Goal: Check status: Check status

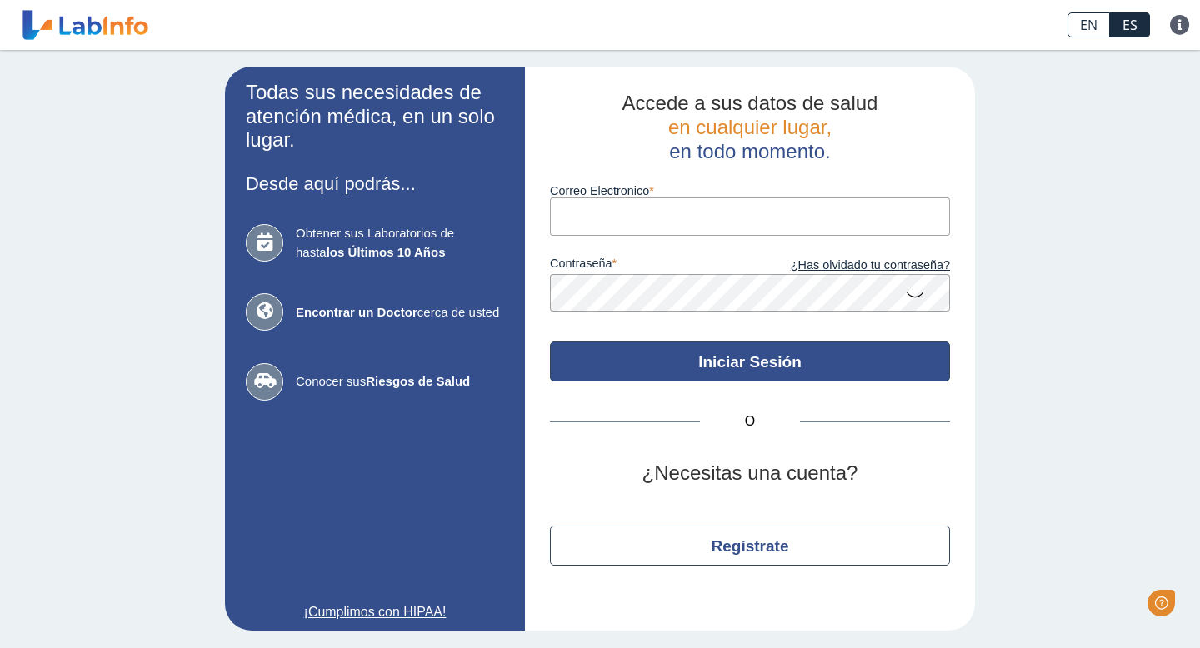
type input "[EMAIL_ADDRESS][DOMAIN_NAME]"
click at [705, 357] on button "Iniciar Sesión" at bounding box center [750, 362] width 400 height 40
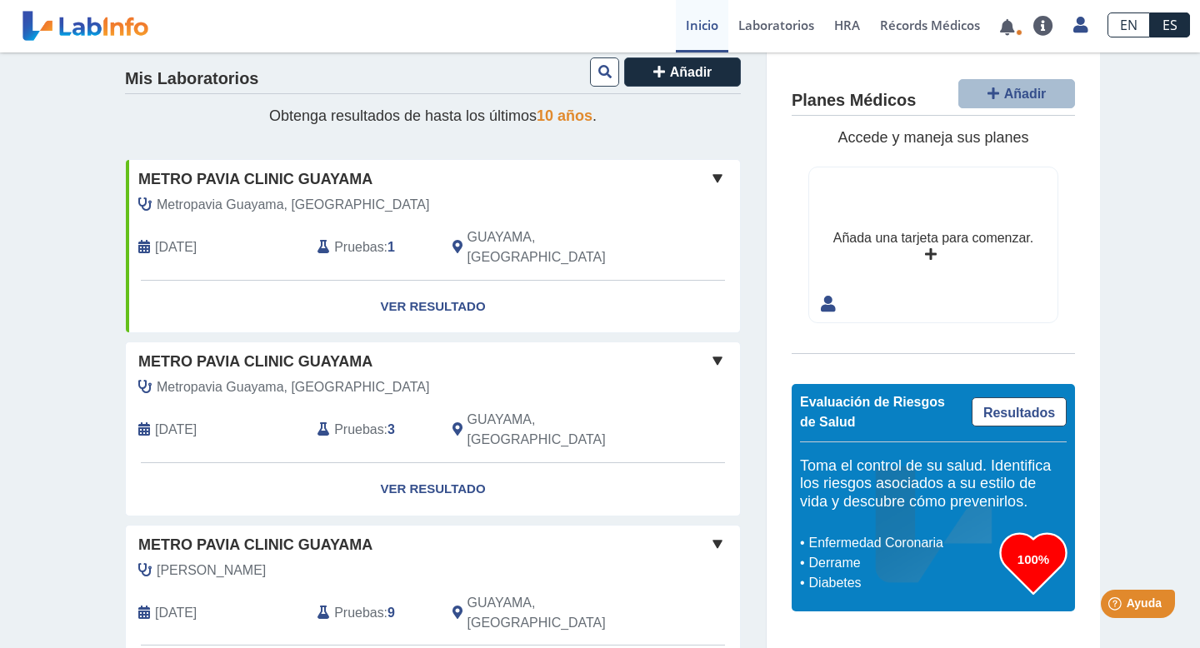
scroll to position [1, 0]
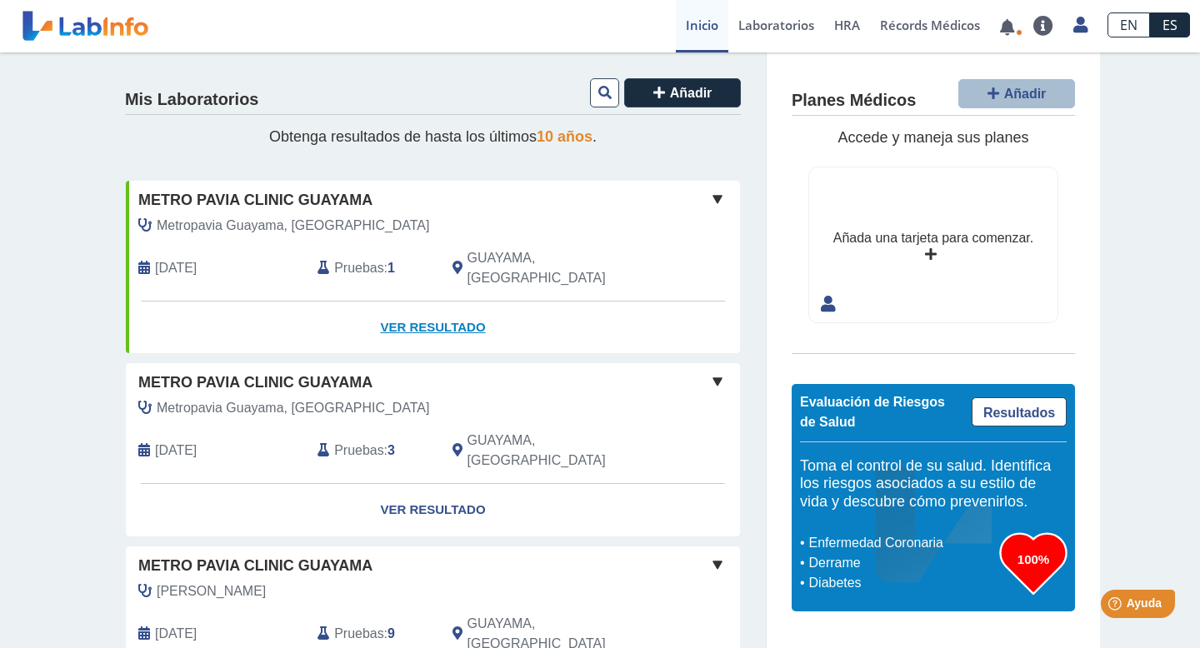
click at [430, 307] on link "Ver Resultado" at bounding box center [433, 328] width 614 height 52
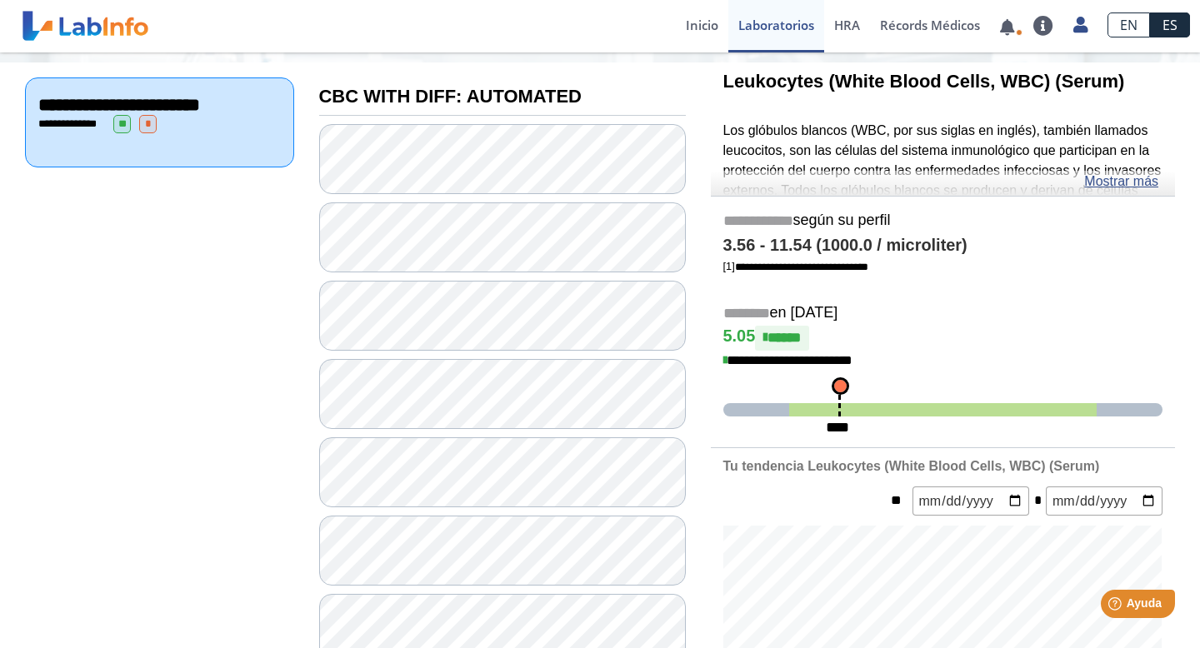
scroll to position [184, 0]
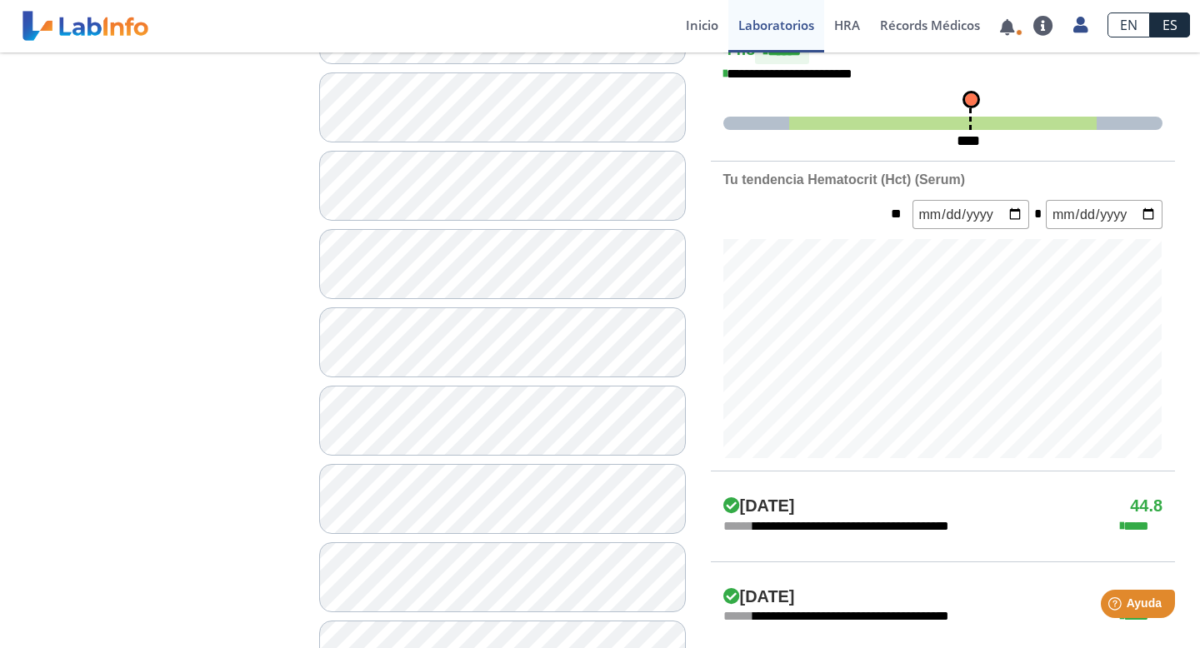
scroll to position [474, 0]
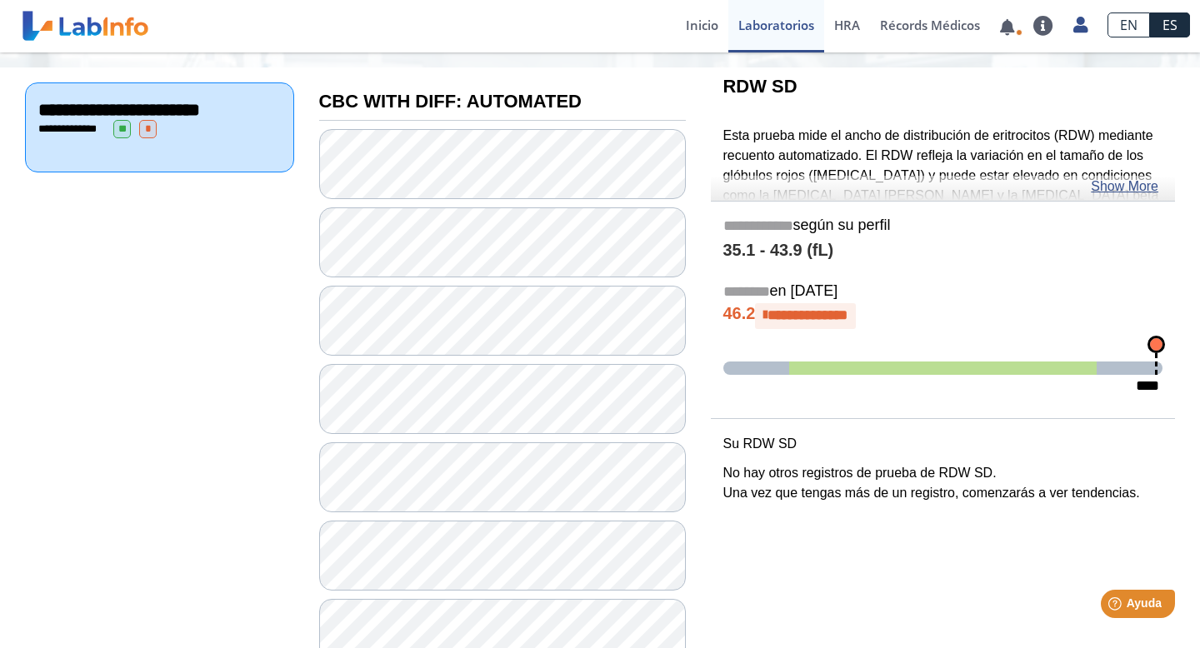
scroll to position [142, 0]
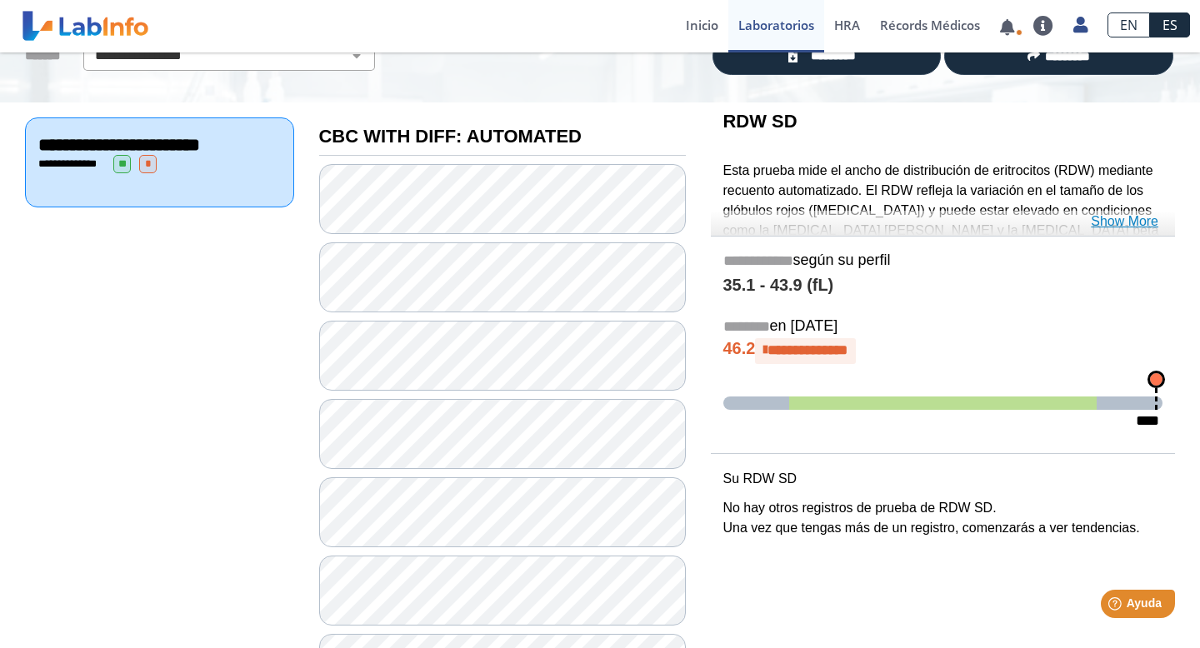
click at [1108, 222] on link "Show More" at bounding box center [1124, 222] width 67 height 20
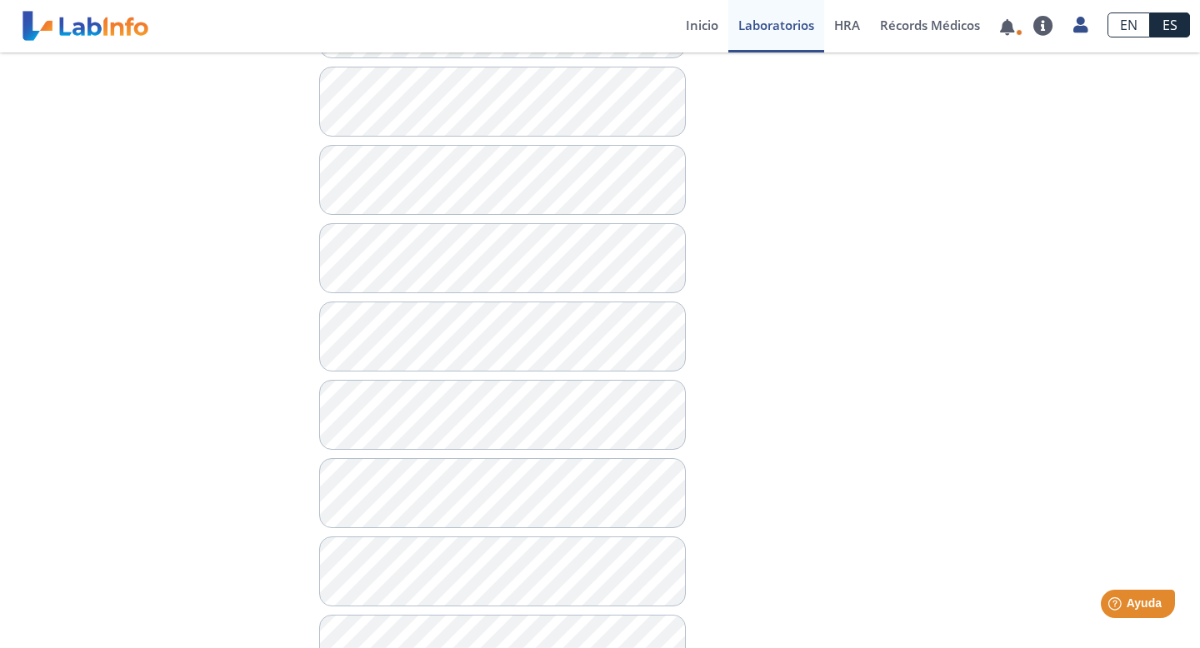
scroll to position [712, 0]
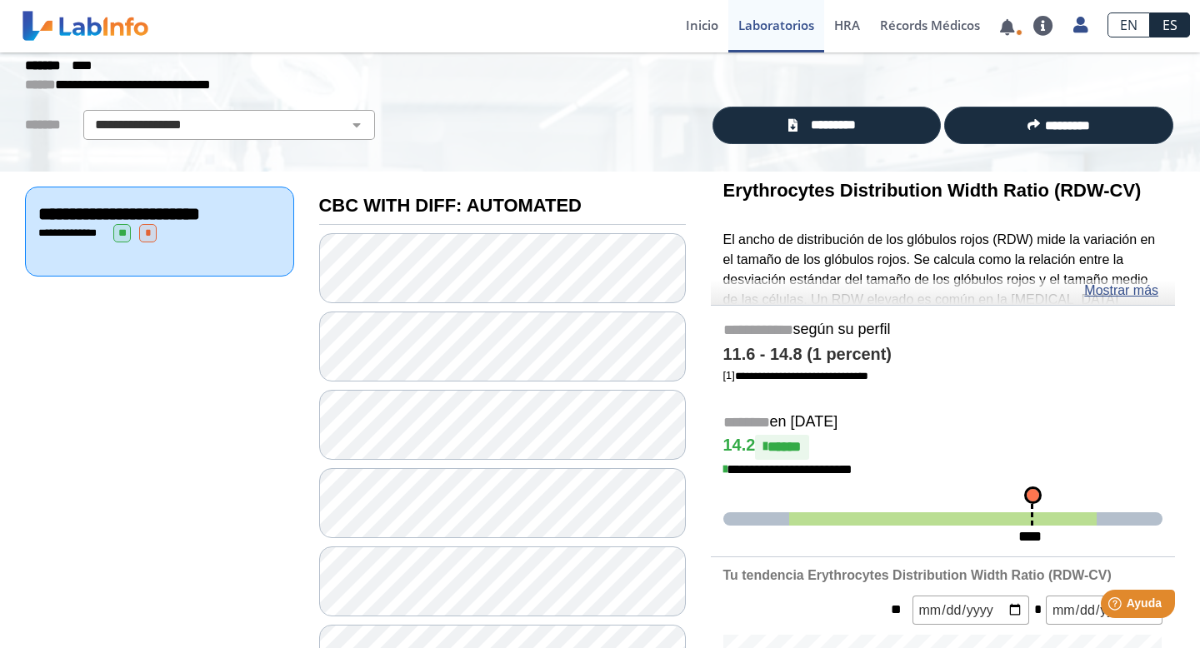
scroll to position [74, 0]
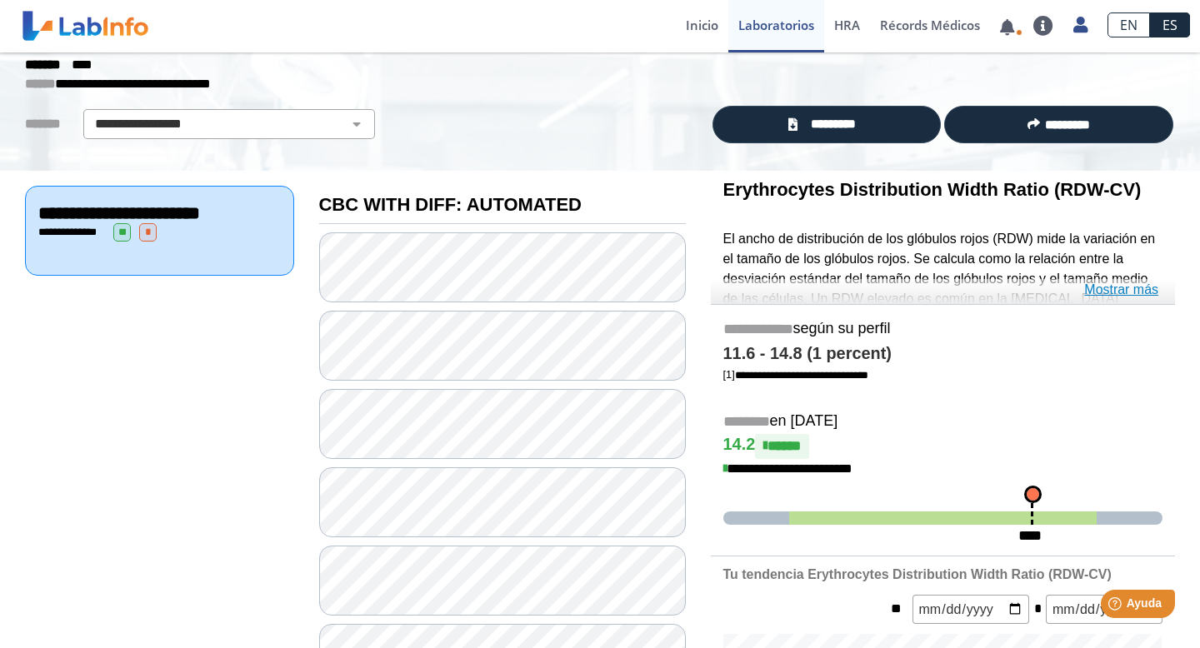
click at [1116, 287] on link "Mostrar más" at bounding box center [1121, 290] width 74 height 20
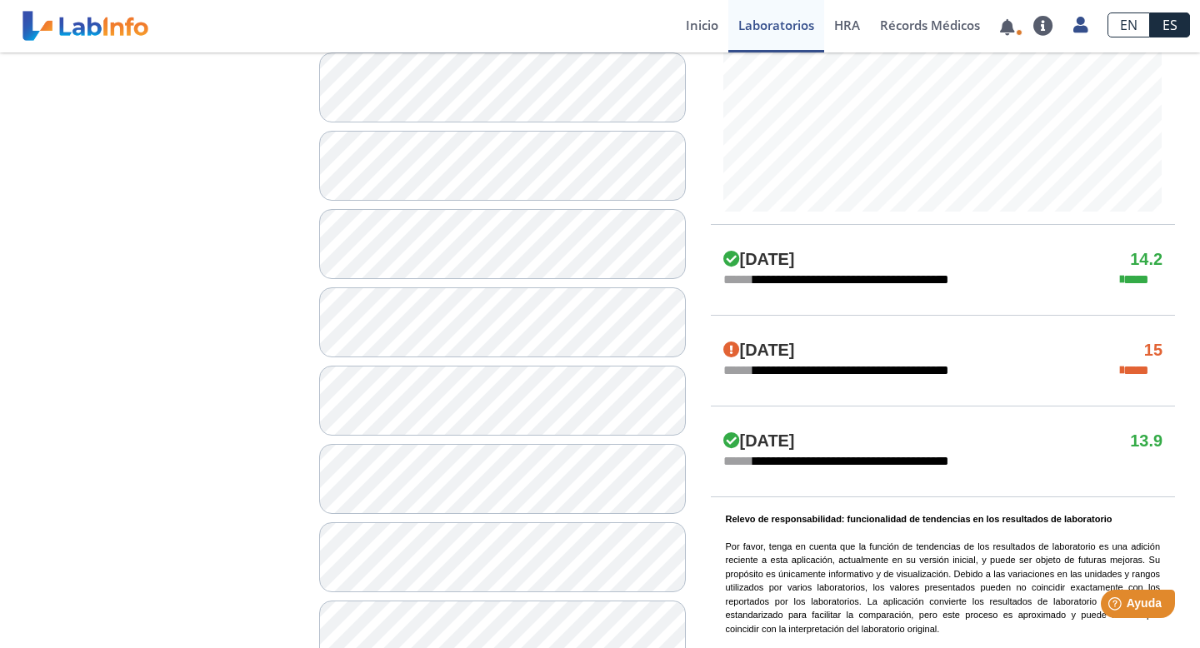
scroll to position [812, 0]
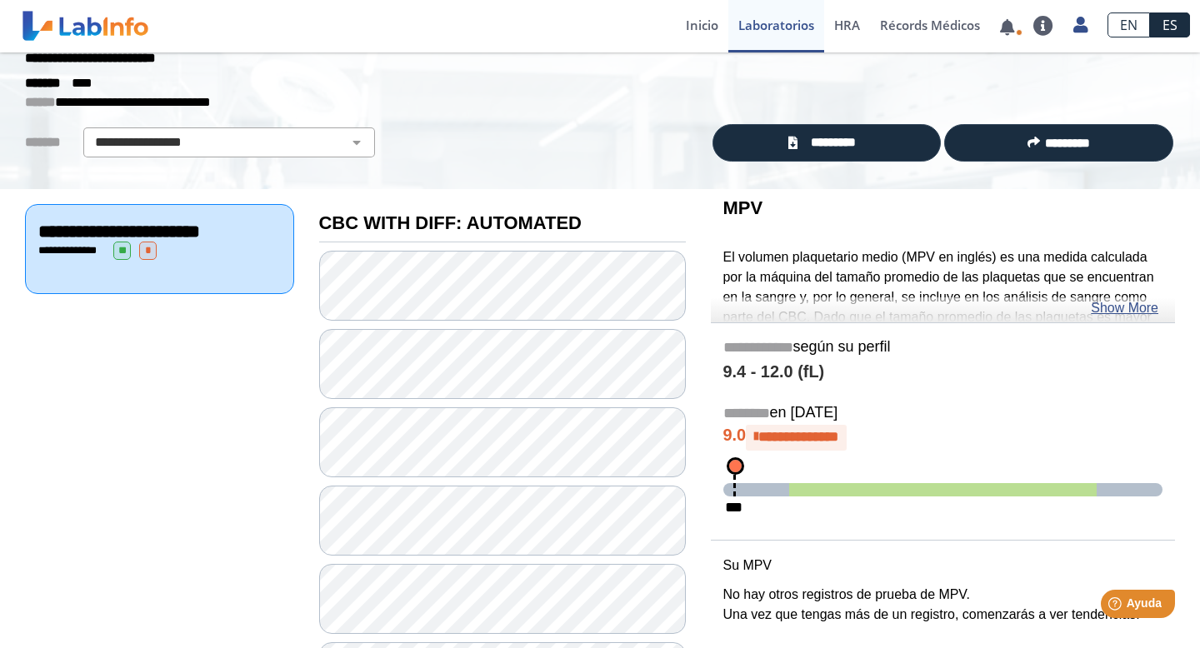
scroll to position [58, 0]
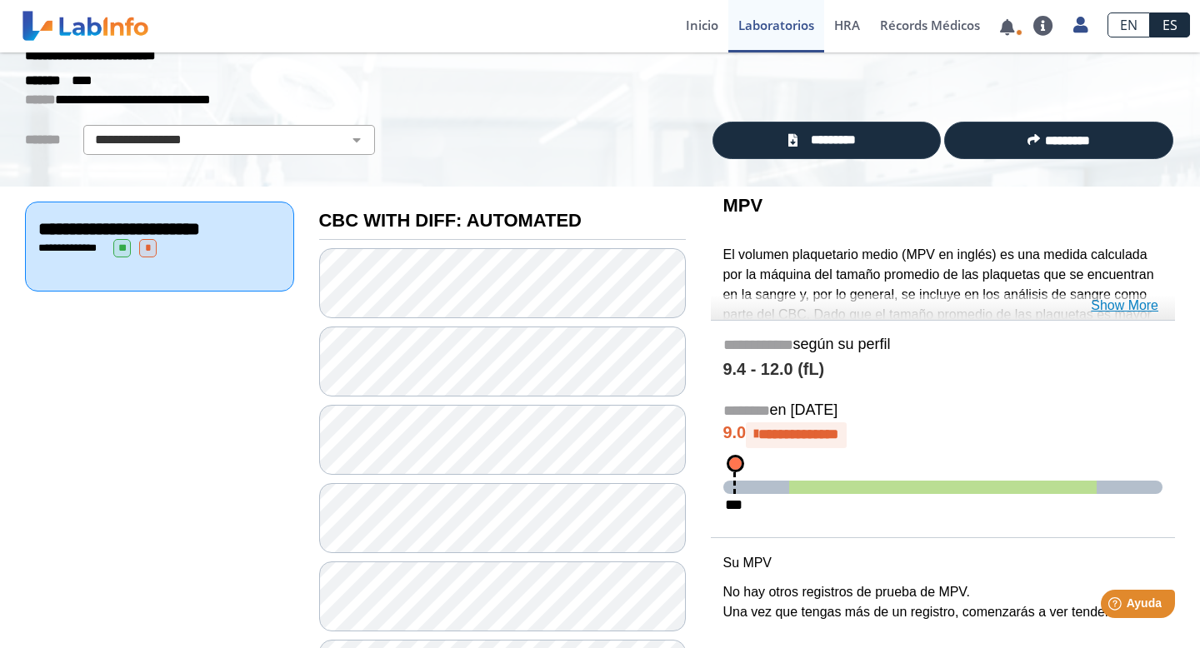
click at [1108, 301] on link "Show More" at bounding box center [1124, 306] width 67 height 20
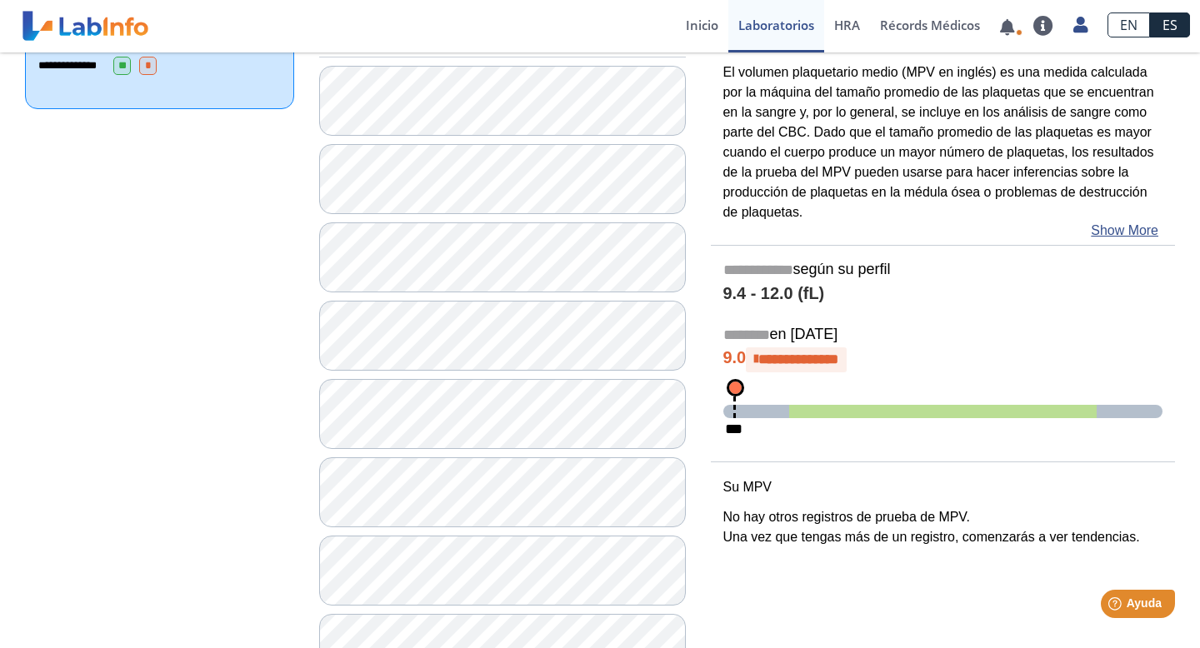
scroll to position [253, 0]
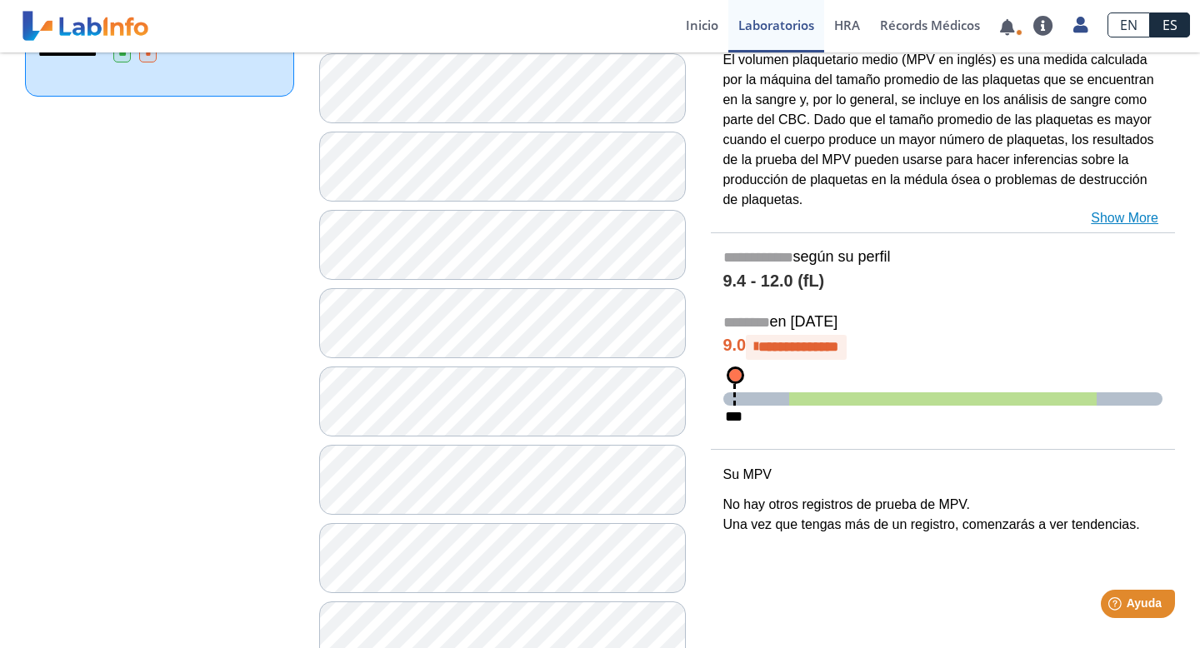
click at [1111, 214] on link "Show More" at bounding box center [1124, 218] width 67 height 20
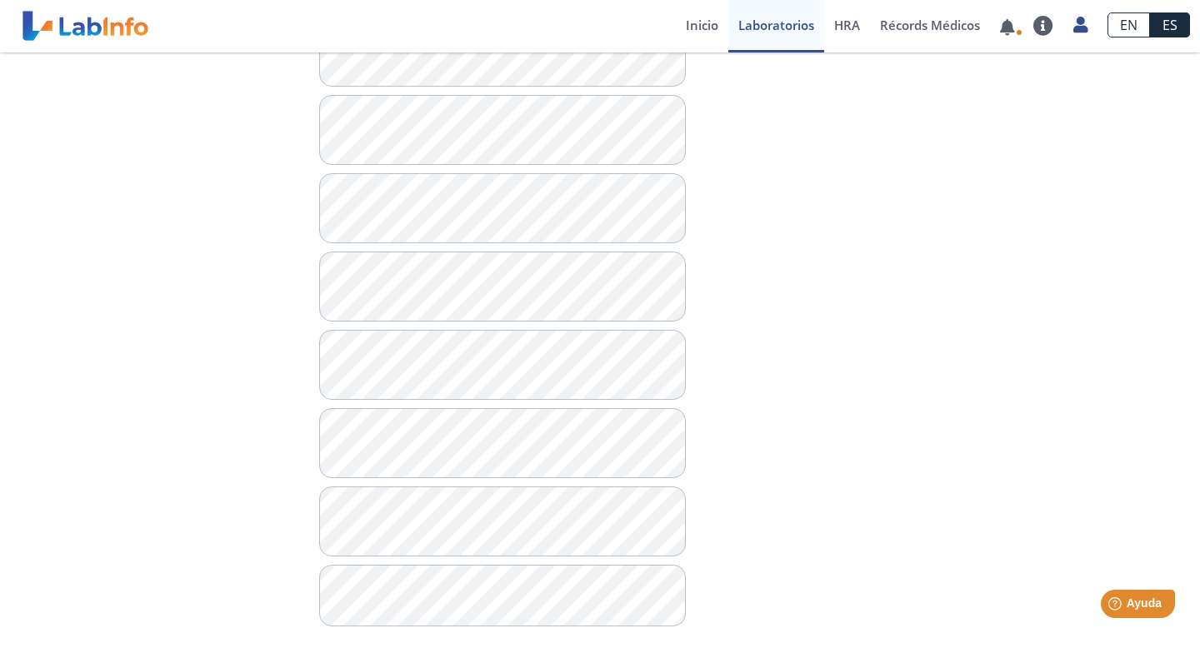
scroll to position [1328, 0]
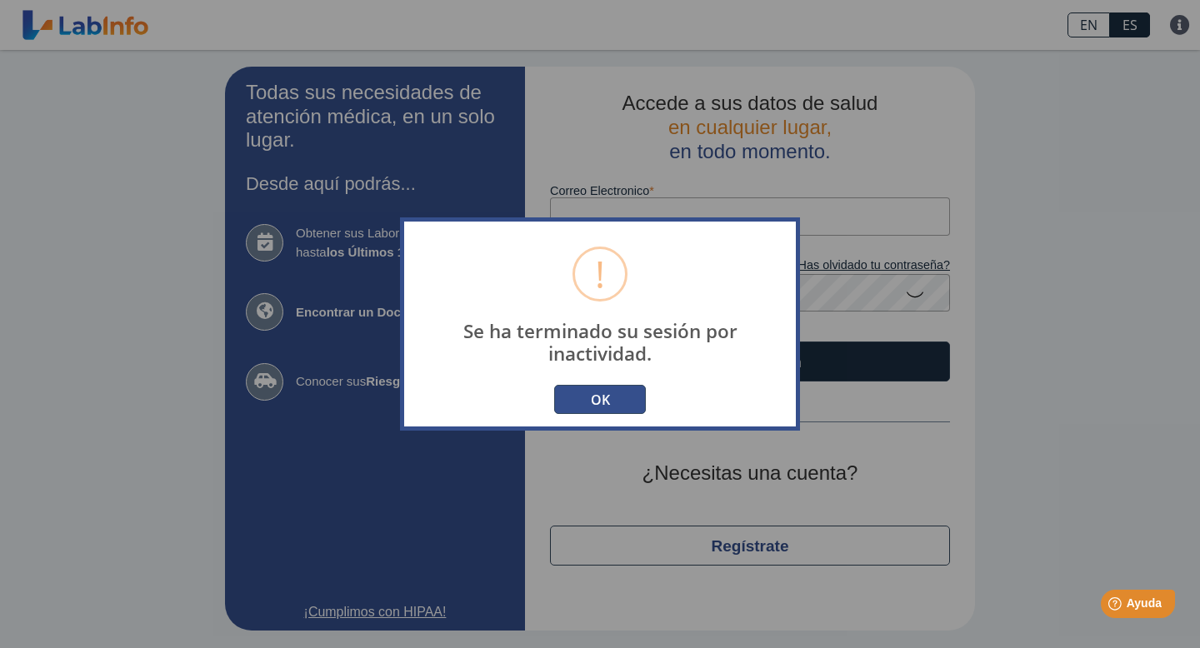
type input "[EMAIL_ADDRESS][DOMAIN_NAME]"
click at [577, 402] on button "OK" at bounding box center [600, 399] width 92 height 29
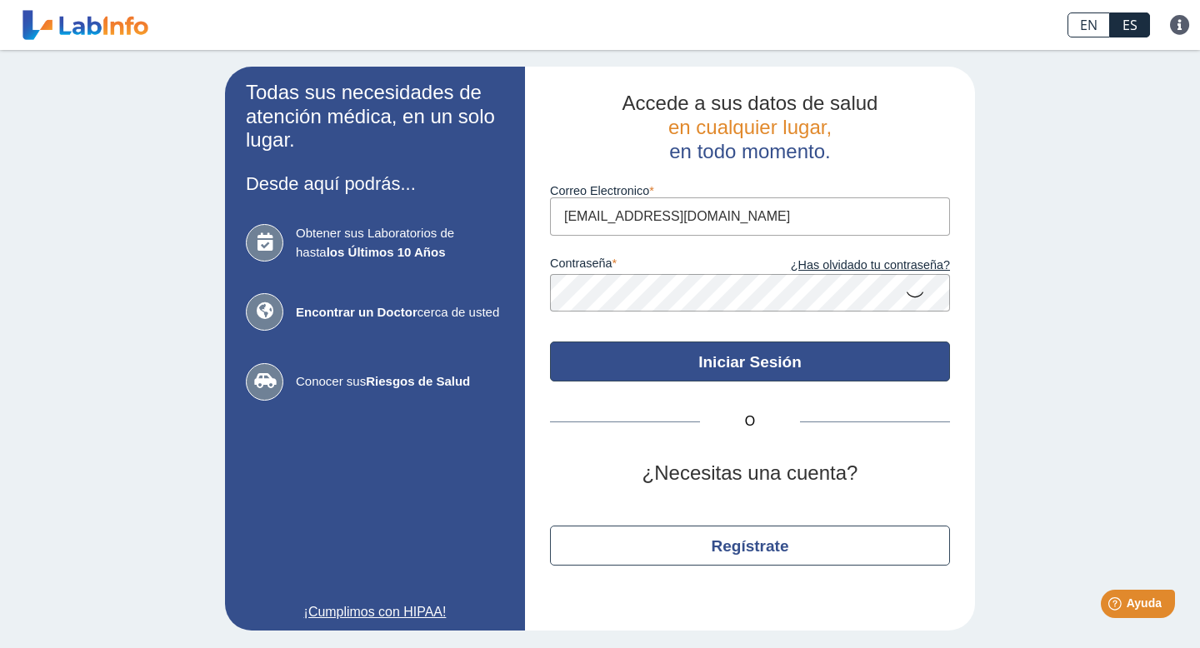
click at [772, 363] on button "Iniciar Sesión" at bounding box center [750, 362] width 400 height 40
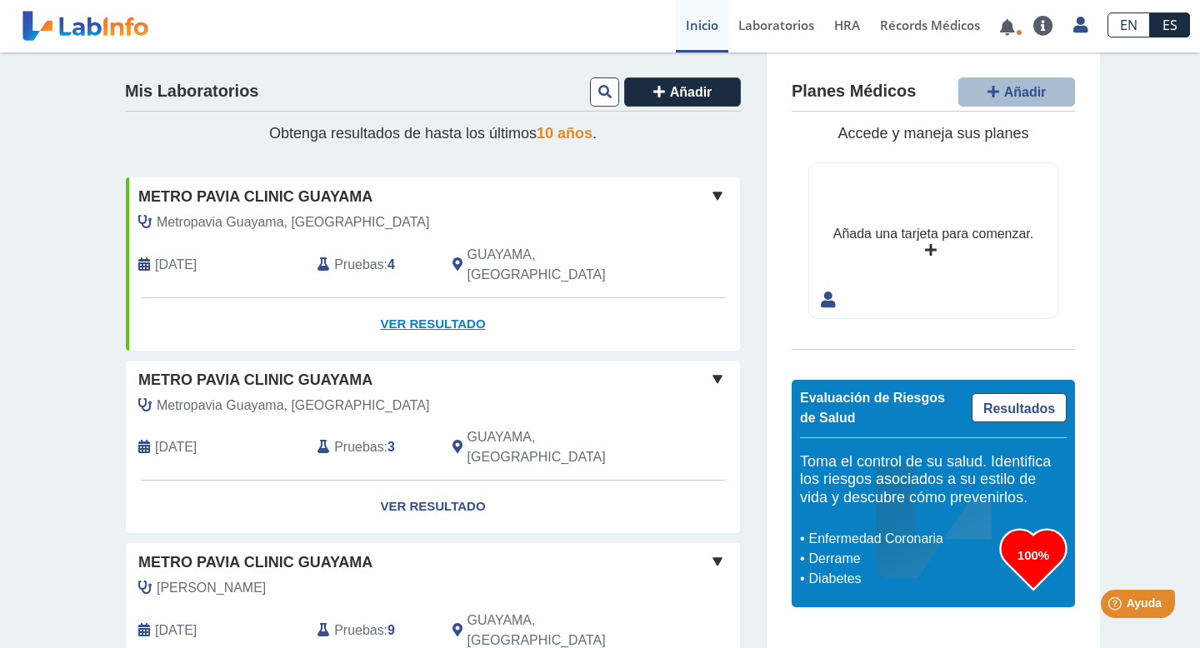
click at [458, 303] on link "Ver Resultado" at bounding box center [433, 324] width 614 height 52
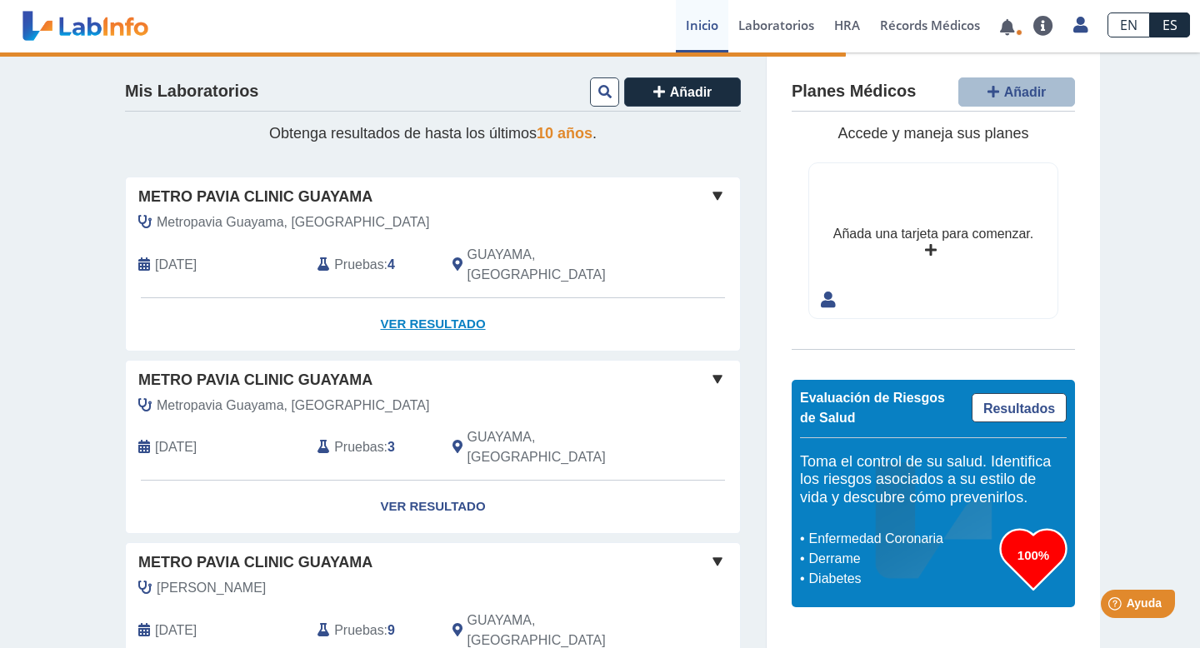
click at [458, 303] on link "Ver Resultado" at bounding box center [433, 324] width 614 height 52
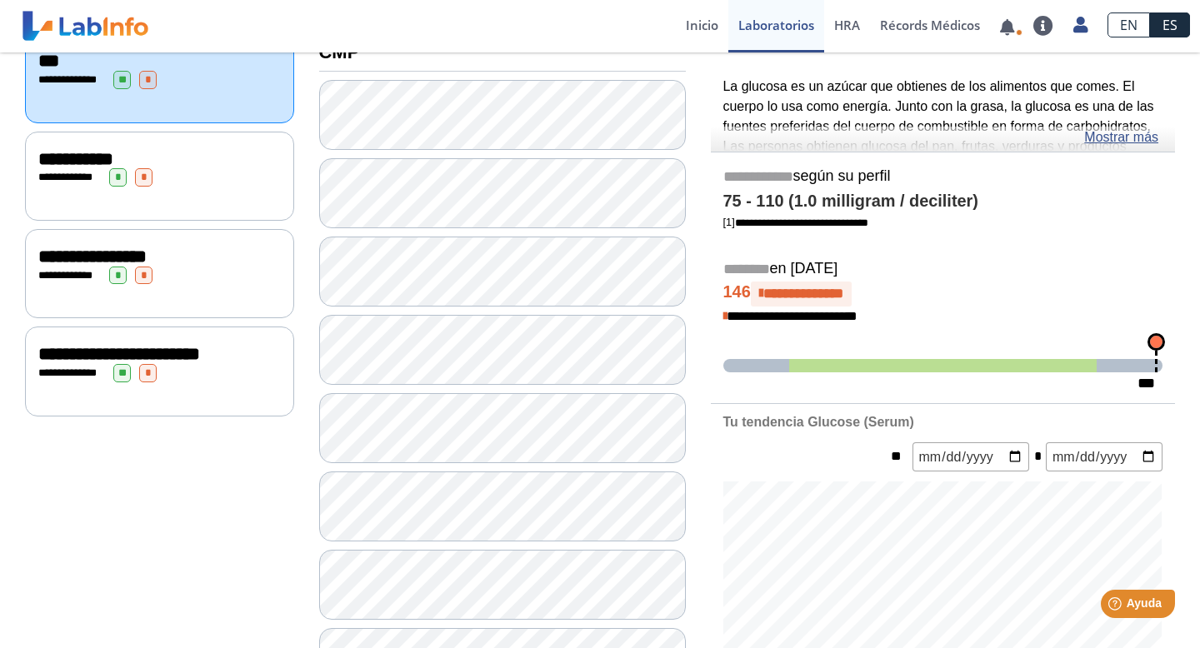
scroll to position [212, 0]
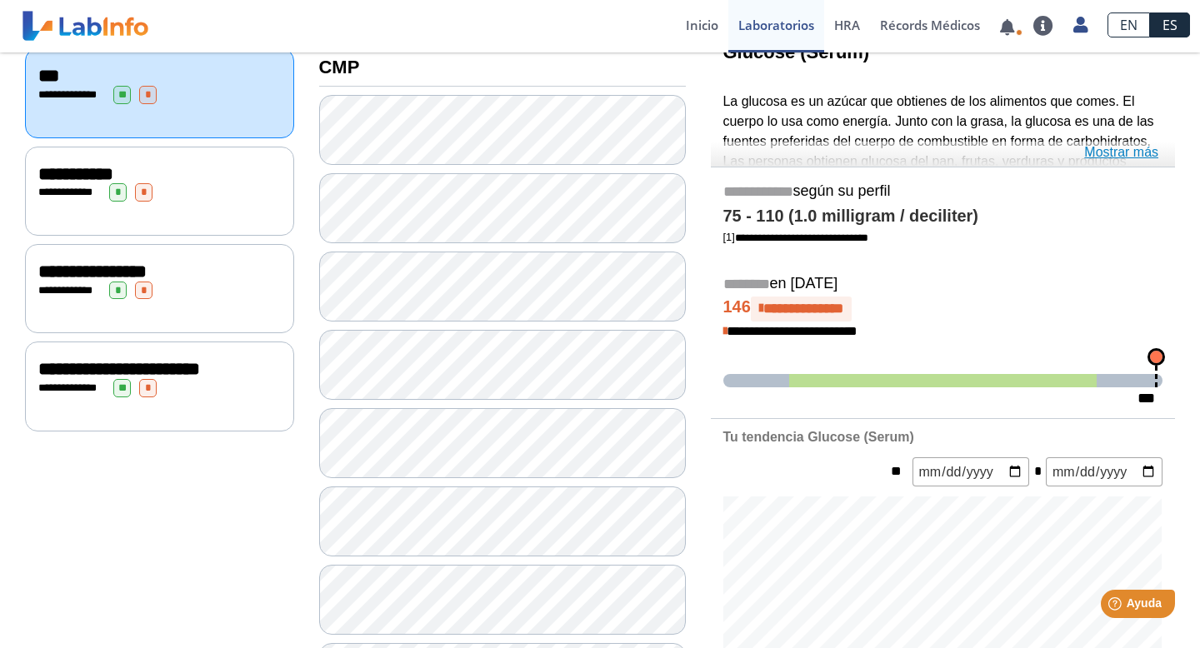
click at [1114, 145] on link "Mostrar más" at bounding box center [1121, 152] width 74 height 20
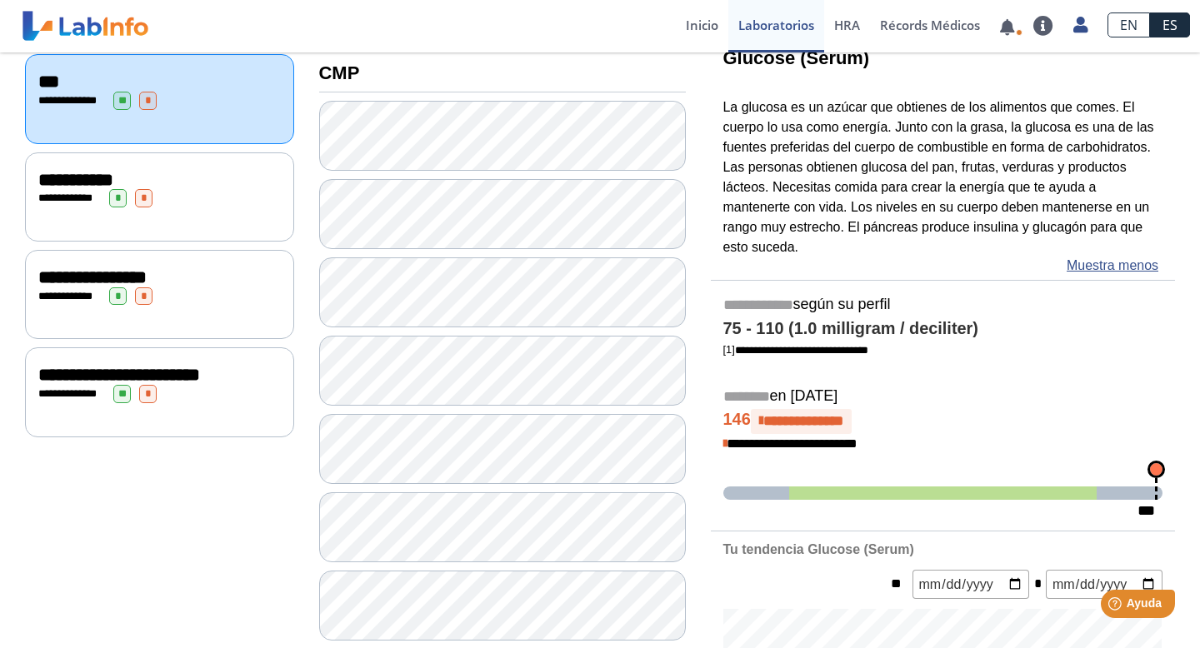
scroll to position [205, 0]
click at [236, 306] on div "**********" at bounding box center [159, 295] width 269 height 89
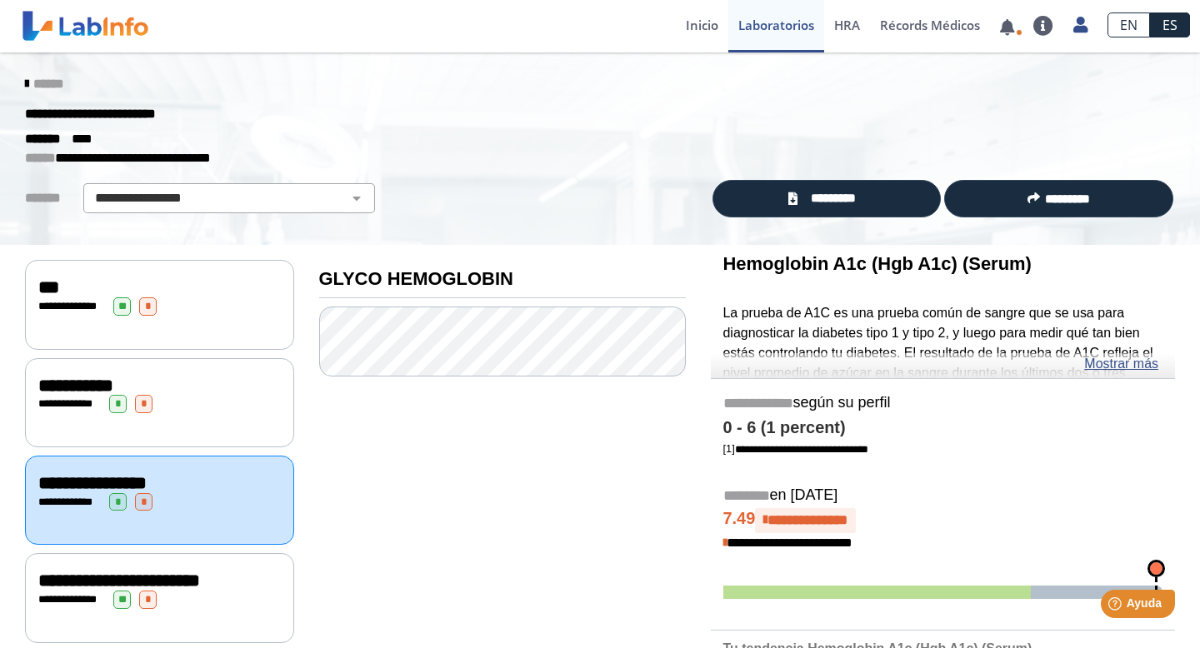
click at [211, 397] on div "**********" at bounding box center [159, 404] width 242 height 18
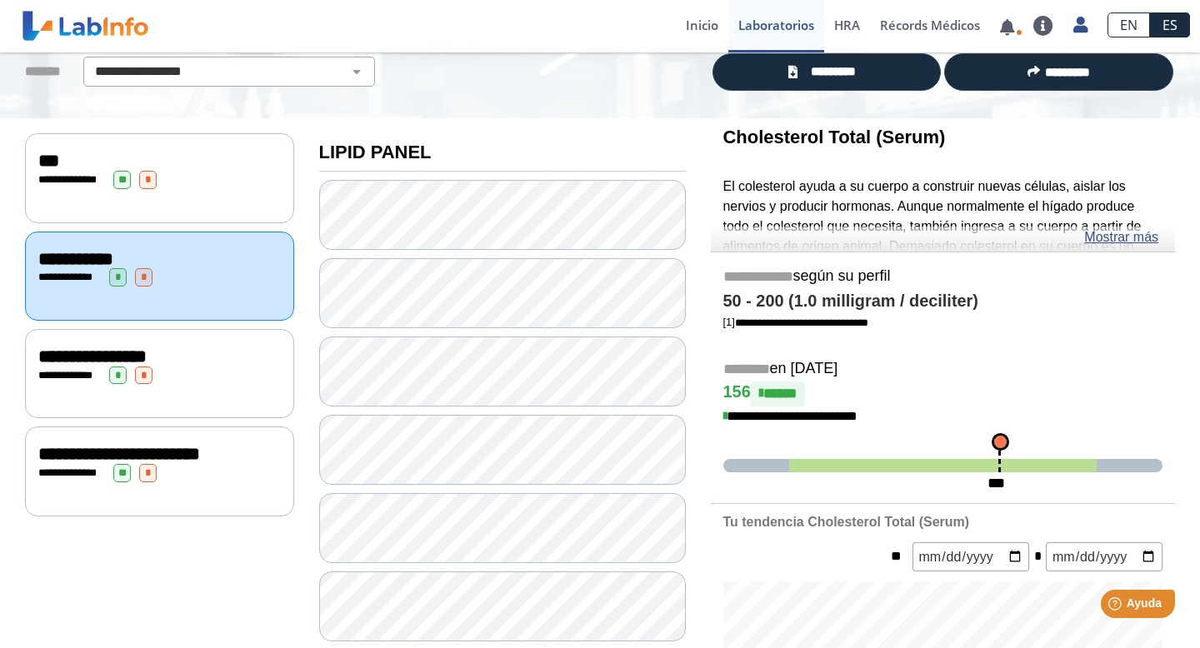
scroll to position [128, 0]
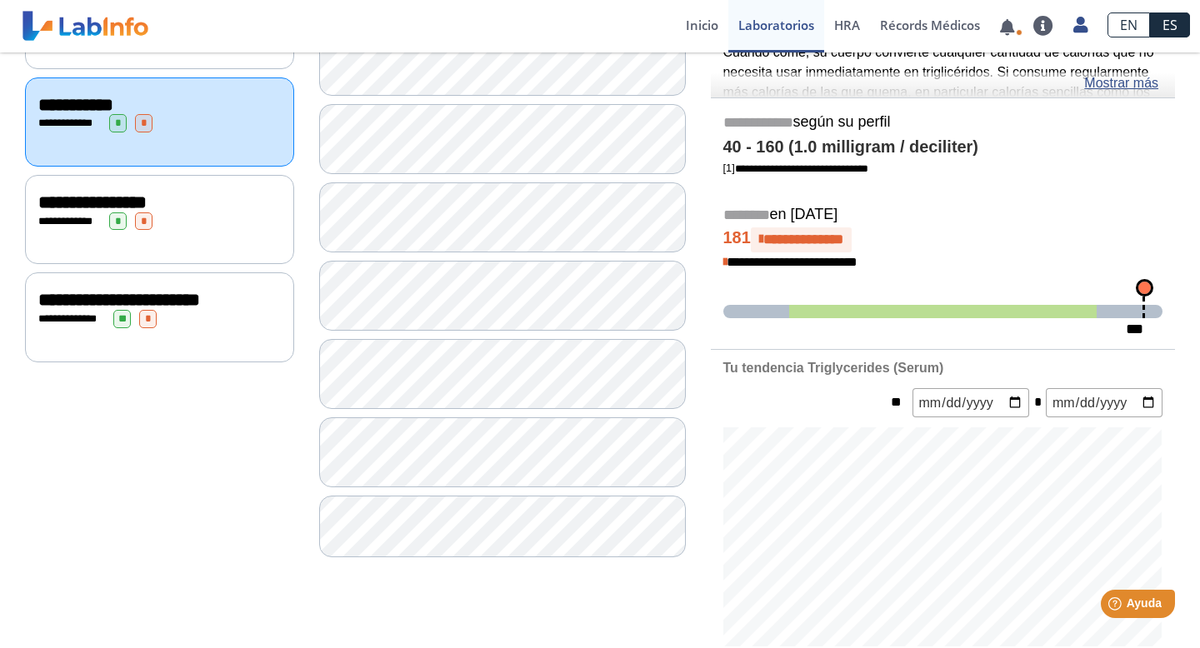
scroll to position [277, 0]
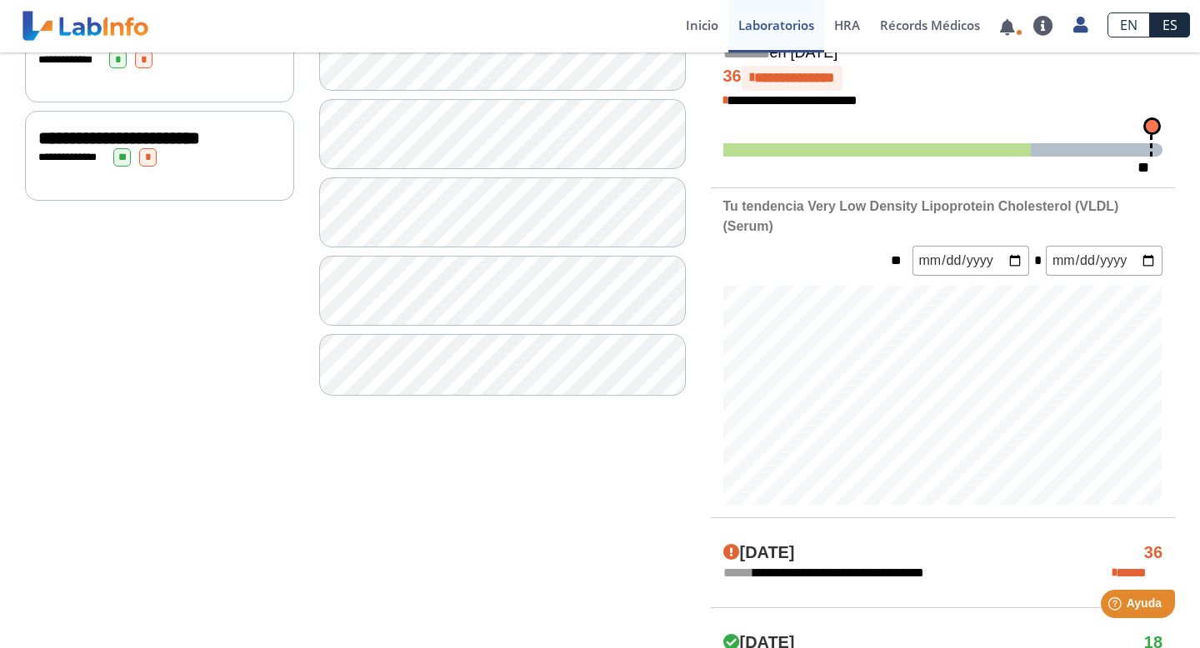
scroll to position [432, 0]
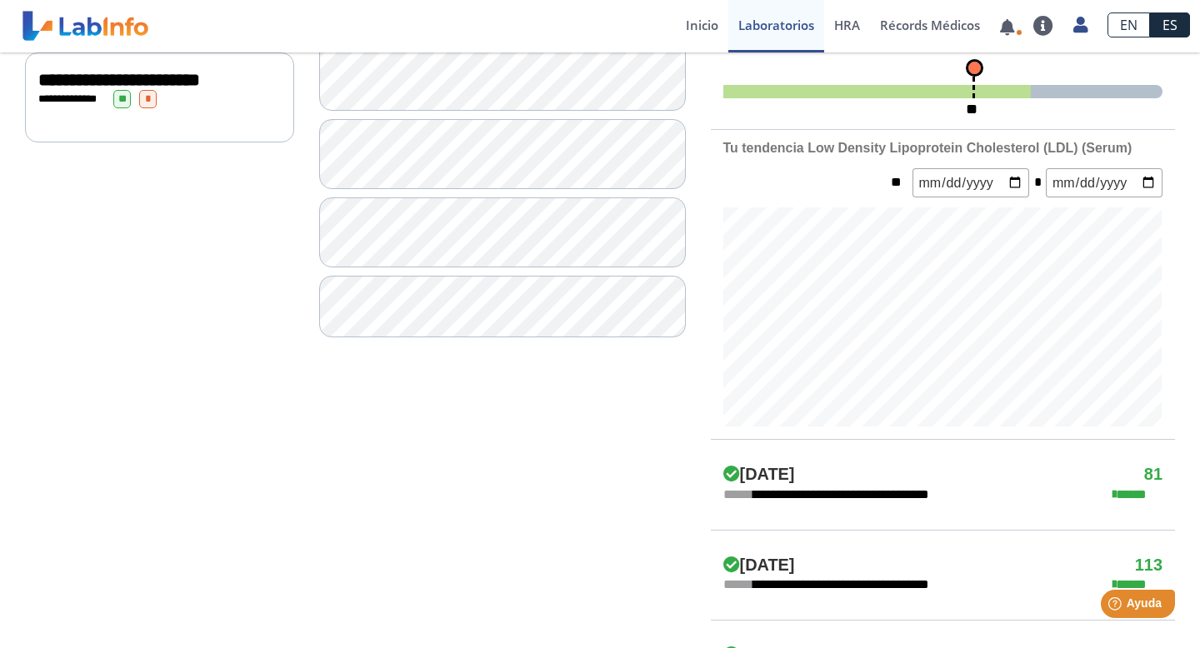
scroll to position [500, 0]
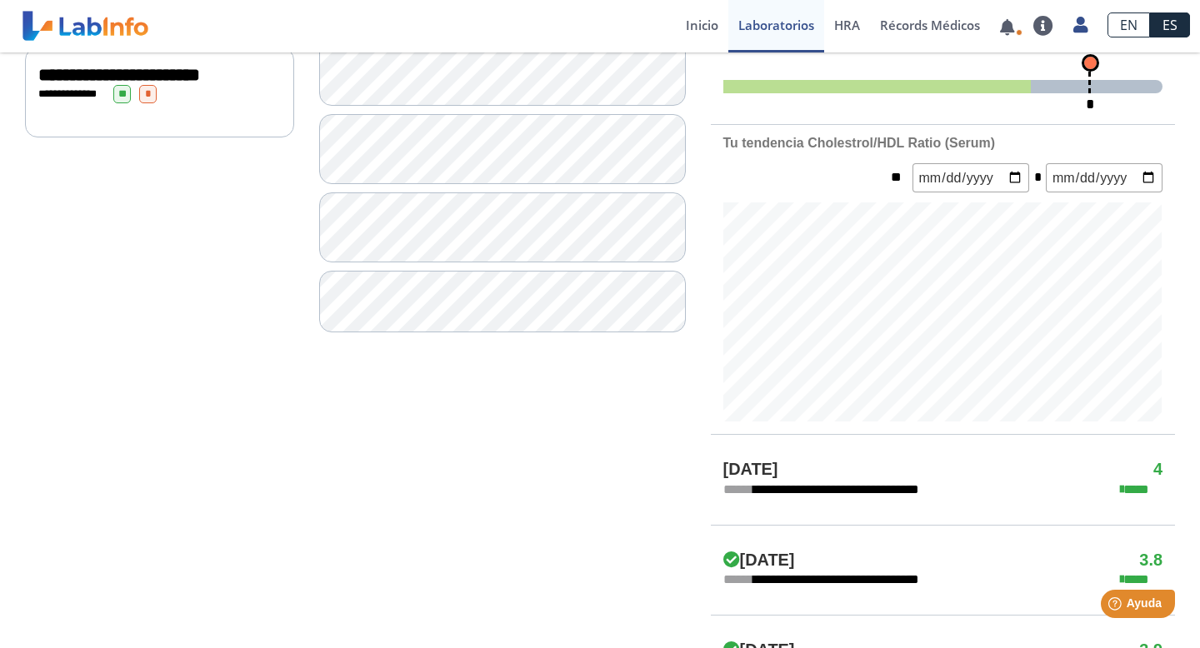
scroll to position [489, 0]
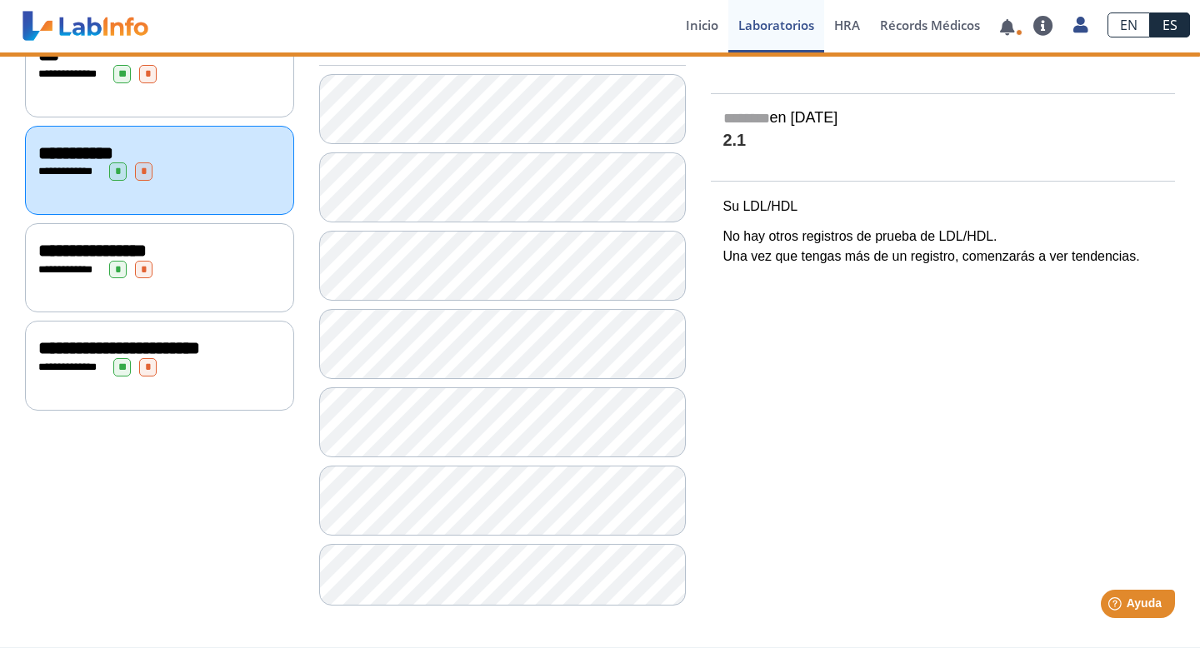
scroll to position [232, 0]
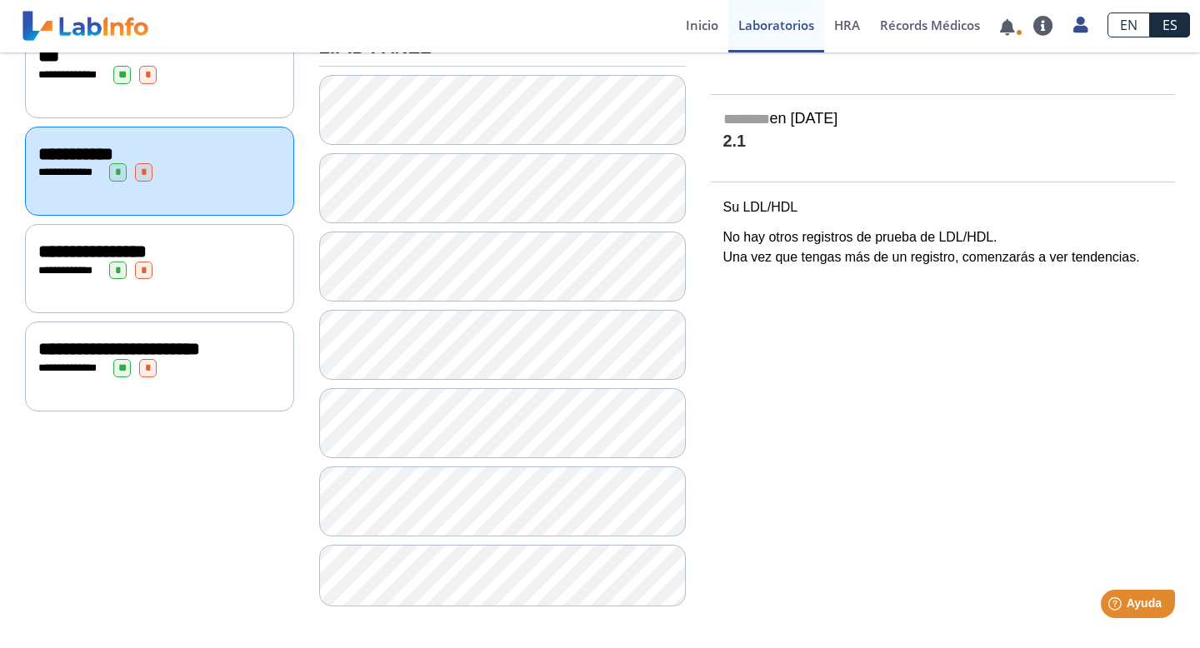
click at [254, 262] on div "**********" at bounding box center [159, 271] width 242 height 18
